Goal: Task Accomplishment & Management: Use online tool/utility

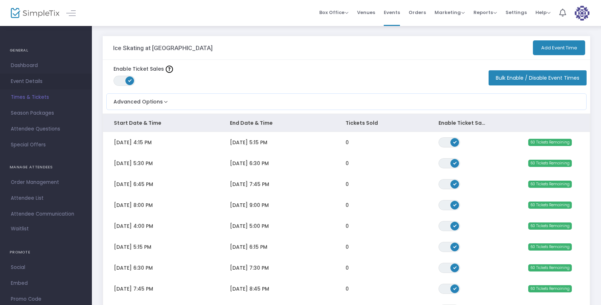
click at [36, 80] on span "Event Details" at bounding box center [46, 81] width 70 height 9
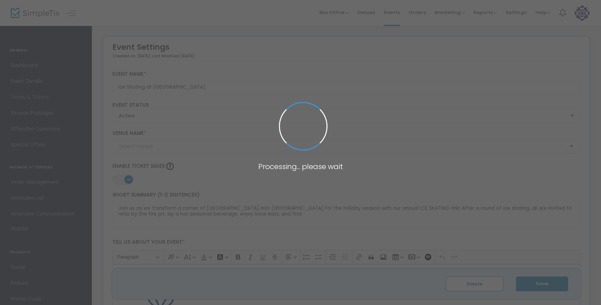
type input "Ford Factory at [GEOGRAPHIC_DATA]"
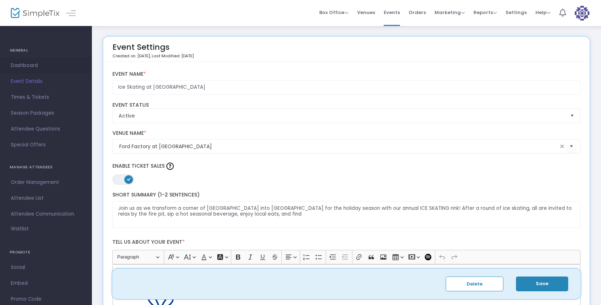
click at [31, 65] on span "Dashboard" at bounding box center [46, 65] width 70 height 9
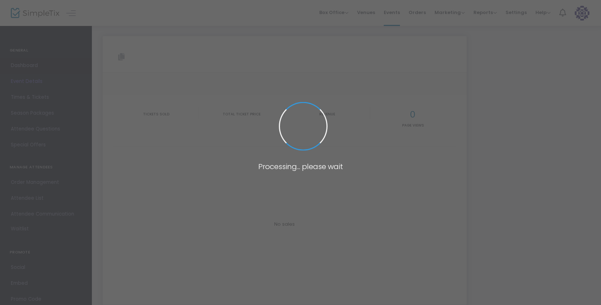
type input "[URL][DOMAIN_NAME]"
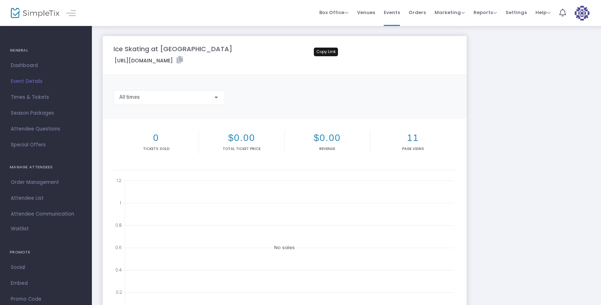
click at [183, 60] on icon at bounding box center [180, 59] width 6 height 7
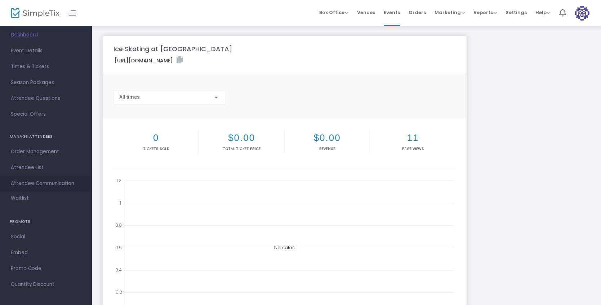
scroll to position [34, 0]
click at [22, 248] on span "Embed" at bounding box center [46, 249] width 70 height 9
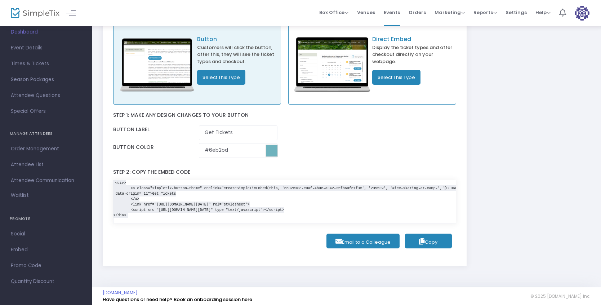
scroll to position [48, 0]
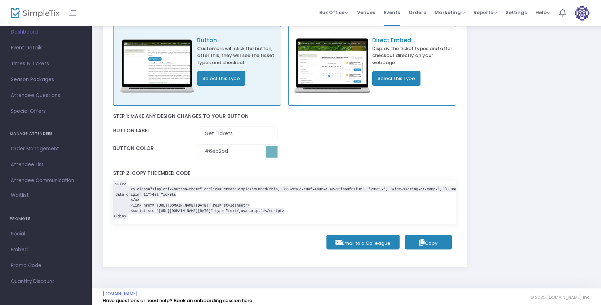
click at [401, 80] on button "Select This Type" at bounding box center [396, 78] width 48 height 15
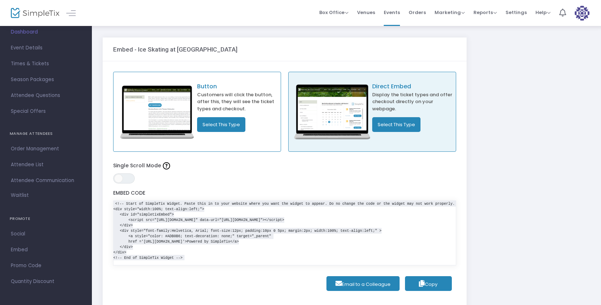
scroll to position [0, 0]
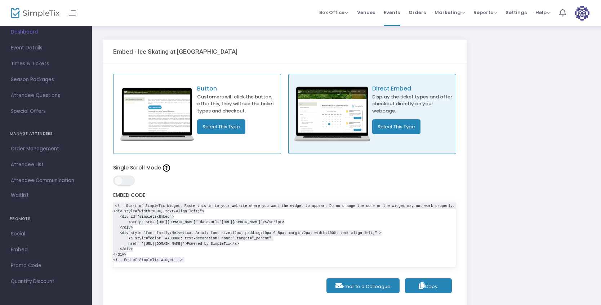
click at [231, 126] on button "Select This Type" at bounding box center [221, 126] width 48 height 15
